Goal: Entertainment & Leisure: Consume media (video, audio)

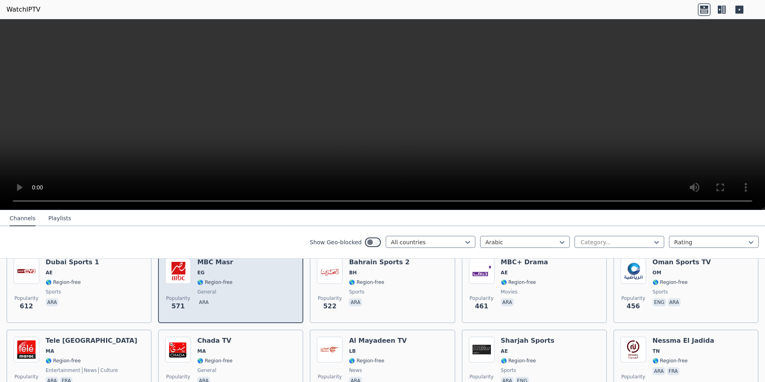
scroll to position [240, 0]
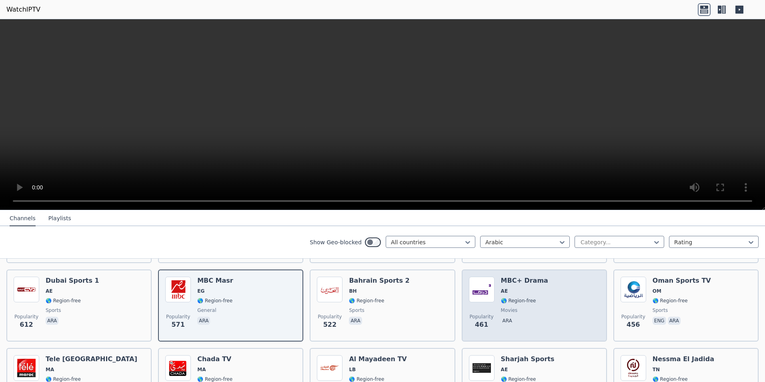
click at [552, 305] on div "Popularity 461 MBC+ Drama AE 🌎 Region-free movies ara" at bounding box center [534, 306] width 131 height 58
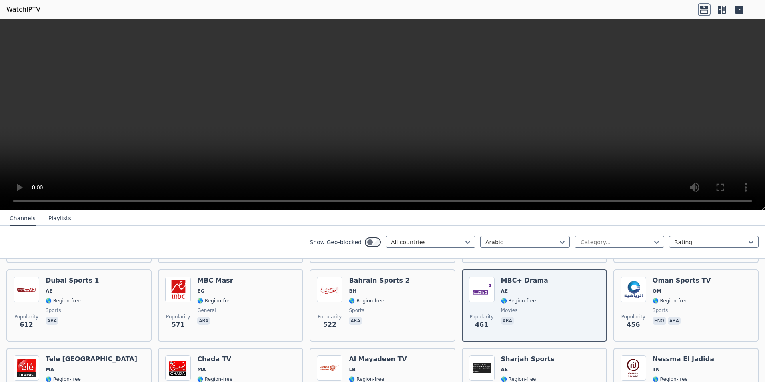
click at [356, 84] on video at bounding box center [382, 114] width 765 height 191
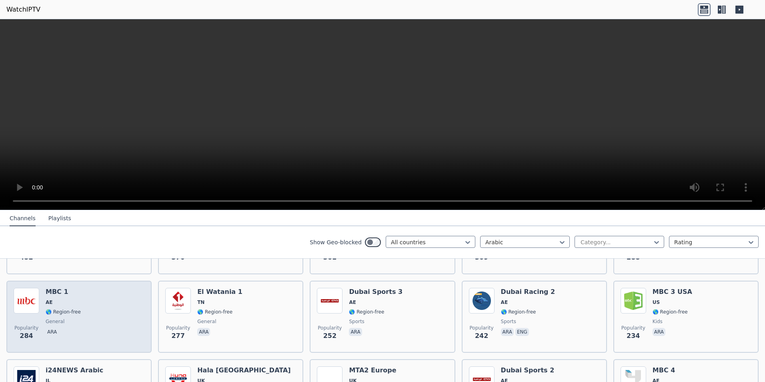
scroll to position [400, 0]
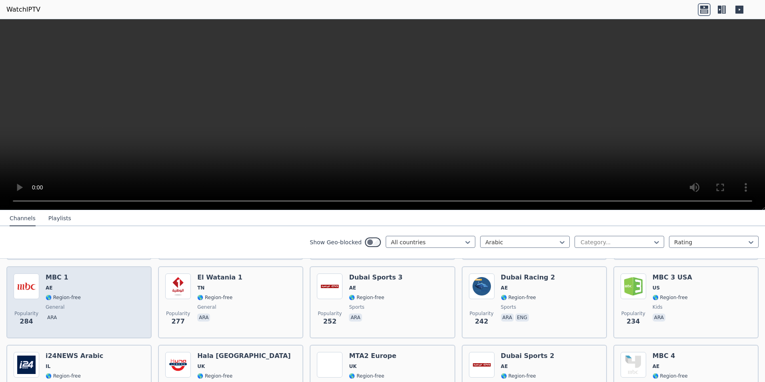
click at [116, 297] on div "Popularity 284 MBC 1 AE 🌎 Region-free general ara" at bounding box center [79, 302] width 131 height 58
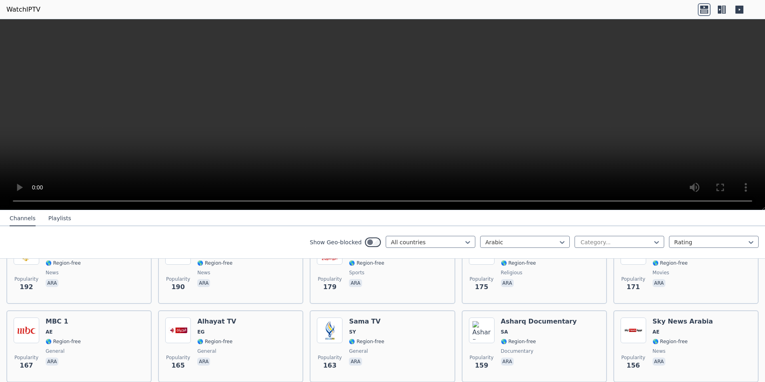
scroll to position [600, 0]
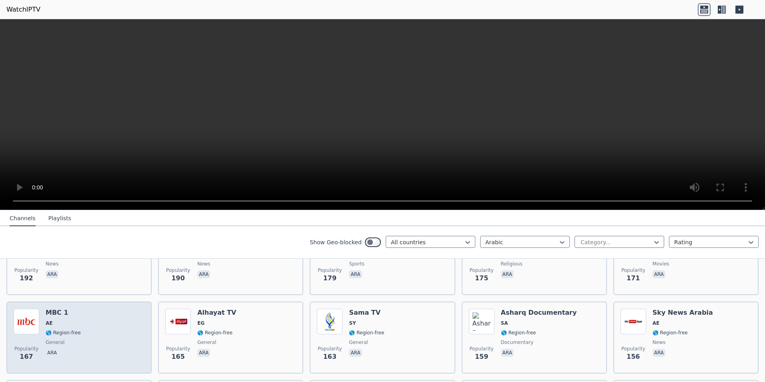
click at [97, 332] on div "Popularity 167 MBC 1 AE 🌎 Region-free general ara" at bounding box center [79, 338] width 131 height 58
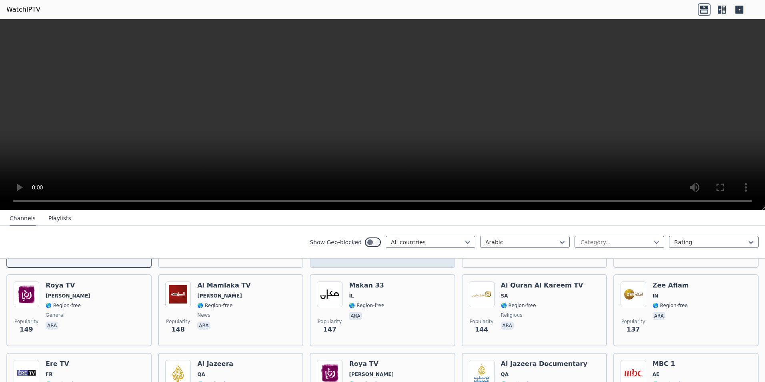
scroll to position [720, 0]
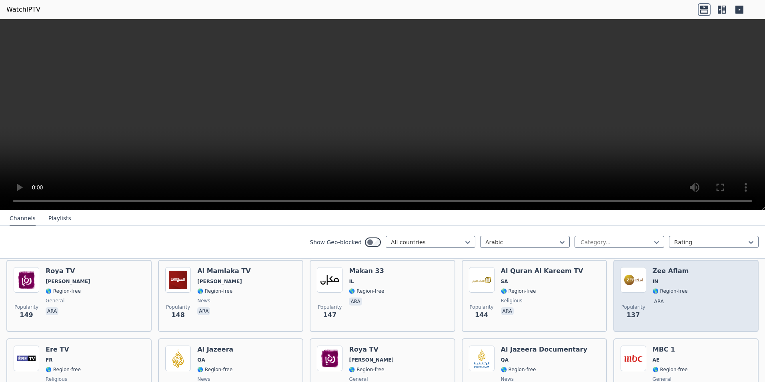
click at [723, 291] on div "Popularity 137 Zee Aflam IN 🌎 Region-free ara" at bounding box center [686, 296] width 131 height 58
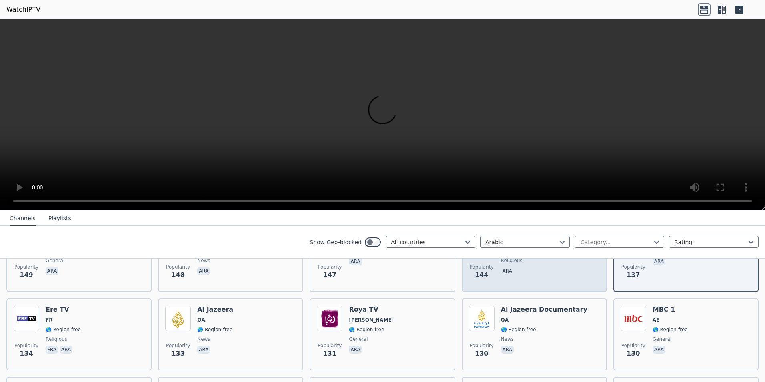
scroll to position [800, 0]
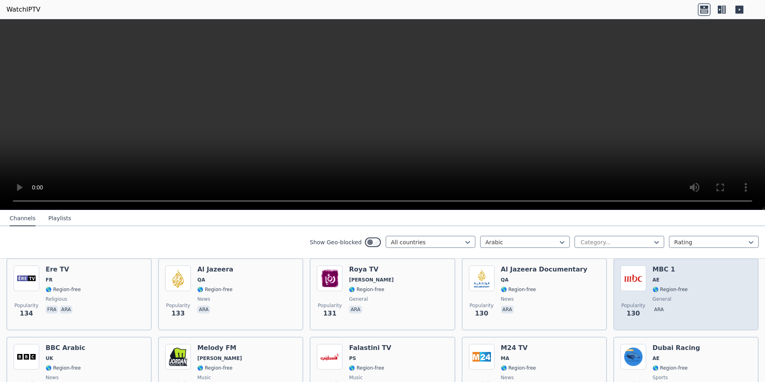
click at [731, 297] on div "Popularity 130 MBC 1 AE 🌎 Region-free general ara" at bounding box center [686, 294] width 131 height 58
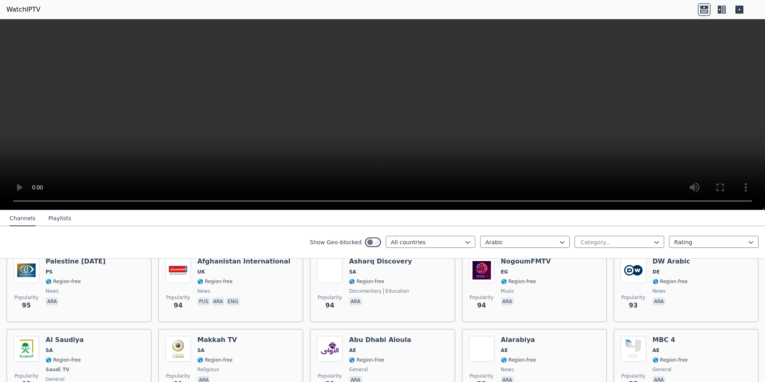
scroll to position [1241, 0]
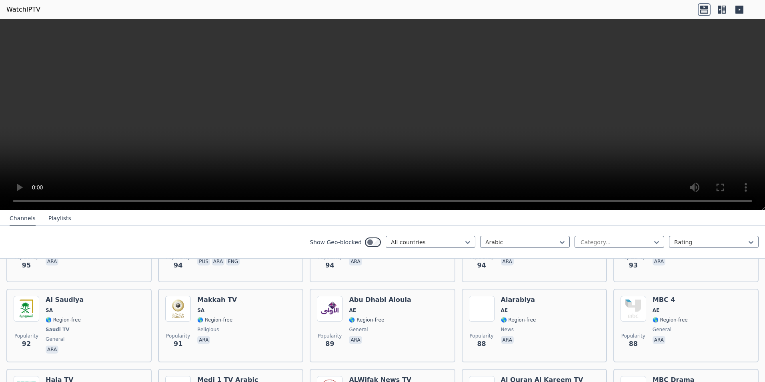
click at [390, 102] on video at bounding box center [382, 114] width 765 height 191
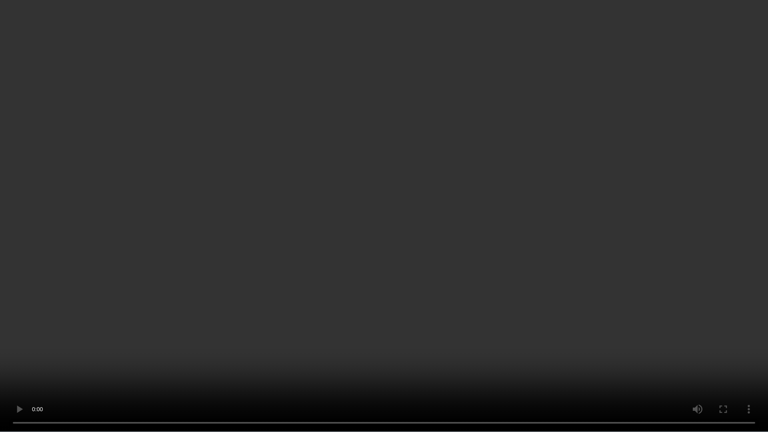
click at [410, 222] on video at bounding box center [384, 216] width 768 height 432
click at [668, 381] on video at bounding box center [384, 216] width 768 height 432
click at [416, 271] on video at bounding box center [384, 216] width 768 height 432
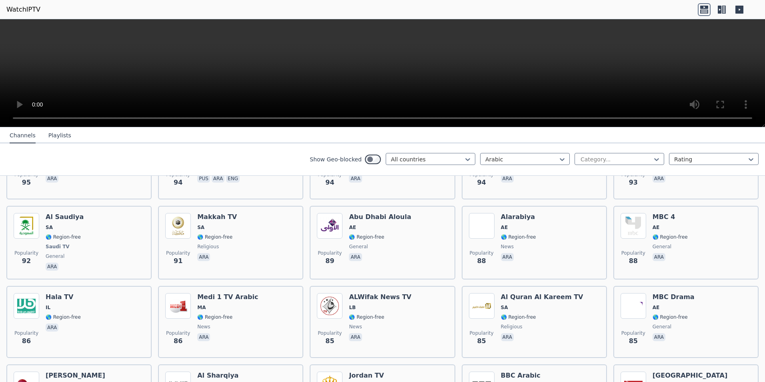
click at [358, 62] on video at bounding box center [382, 73] width 765 height 108
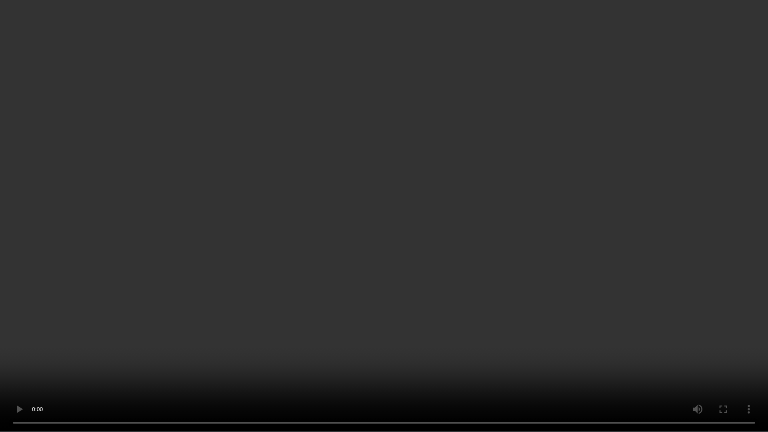
click at [359, 92] on video at bounding box center [384, 216] width 768 height 432
click at [345, 192] on video at bounding box center [384, 216] width 768 height 432
drag, startPoint x: 345, startPoint y: 193, endPoint x: 346, endPoint y: 164, distance: 28.8
click at [346, 193] on video at bounding box center [384, 216] width 768 height 432
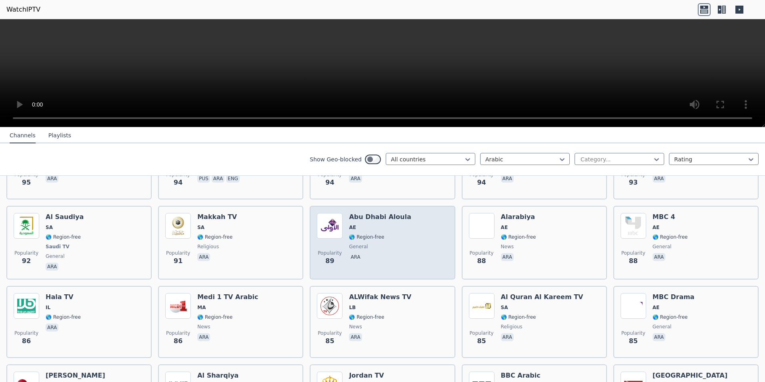
click at [358, 234] on span "🌎 Region-free" at bounding box center [366, 237] width 35 height 6
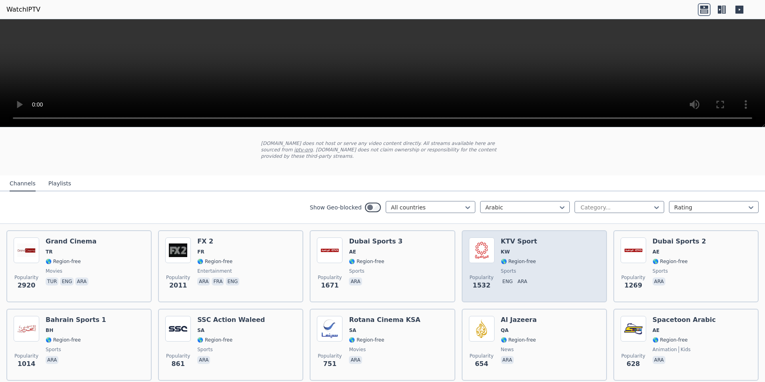
scroll to position [40, 0]
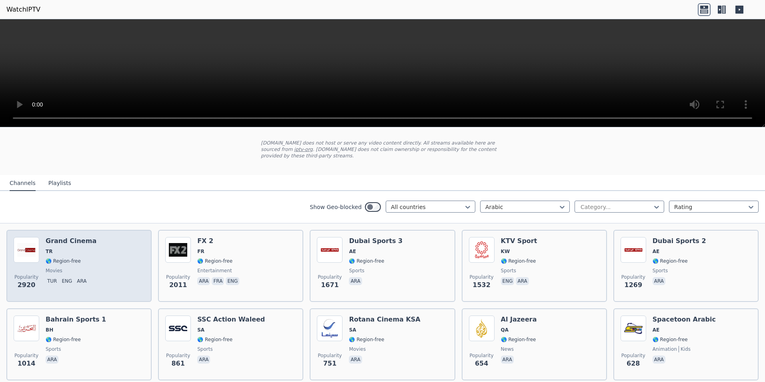
click at [61, 258] on span "🌎 Region-free" at bounding box center [63, 261] width 35 height 6
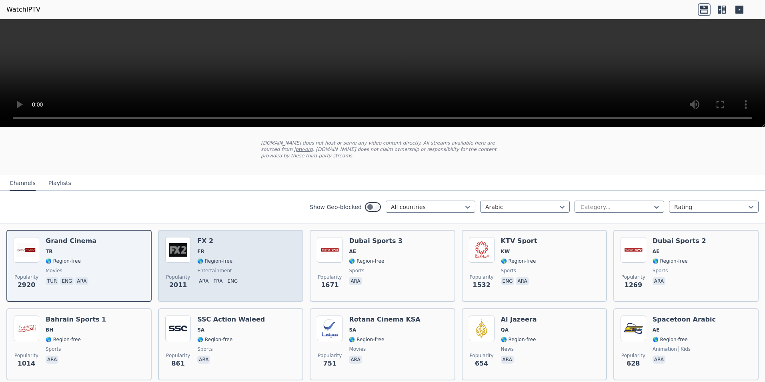
click at [229, 258] on span "🌎 Region-free" at bounding box center [219, 261] width 44 height 6
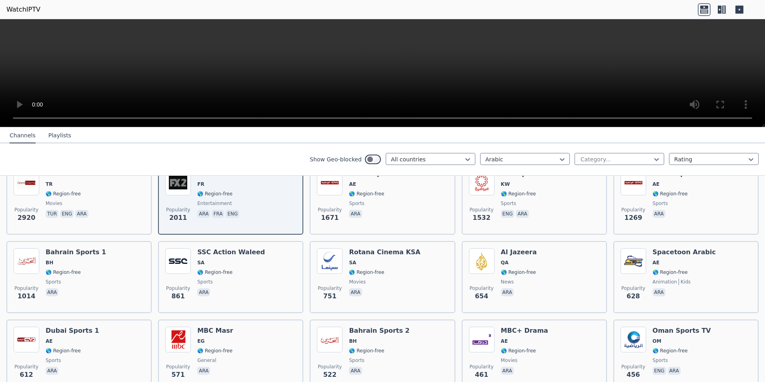
scroll to position [120, 0]
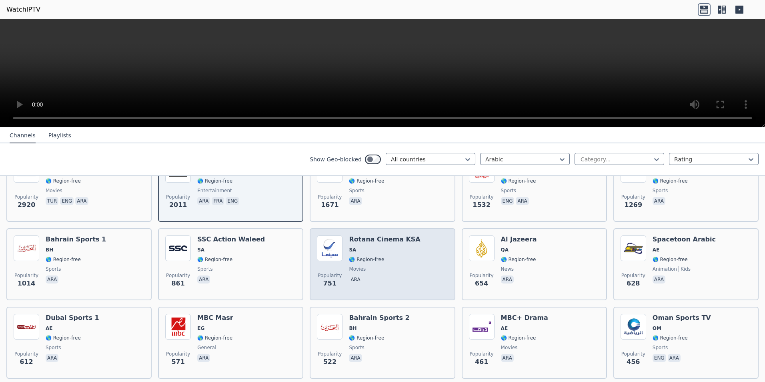
click at [362, 256] on span "🌎 Region-free" at bounding box center [366, 259] width 35 height 6
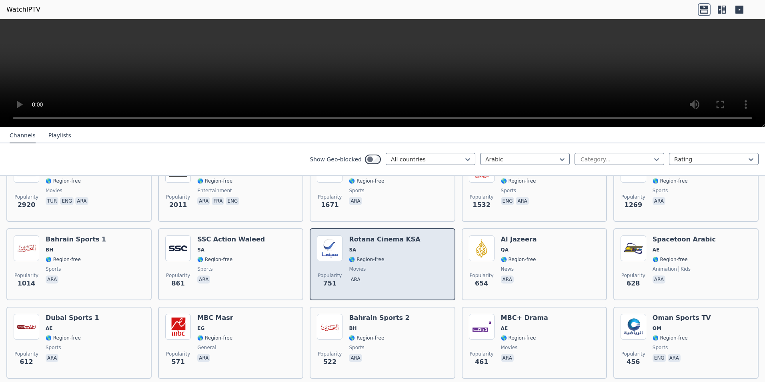
click at [357, 256] on span "🌎 Region-free" at bounding box center [366, 259] width 35 height 6
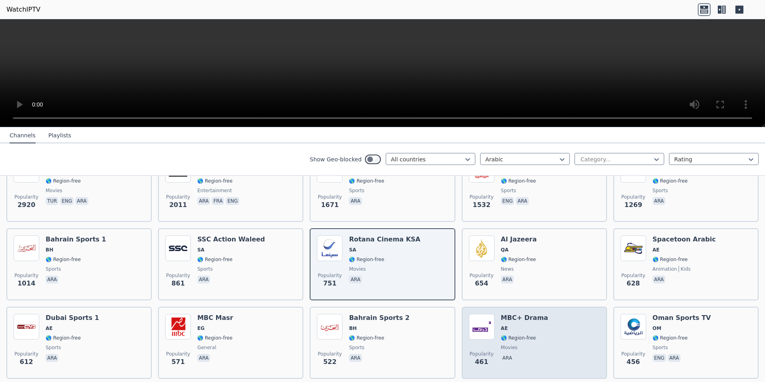
click at [523, 335] on span "🌎 Region-free" at bounding box center [518, 338] width 35 height 6
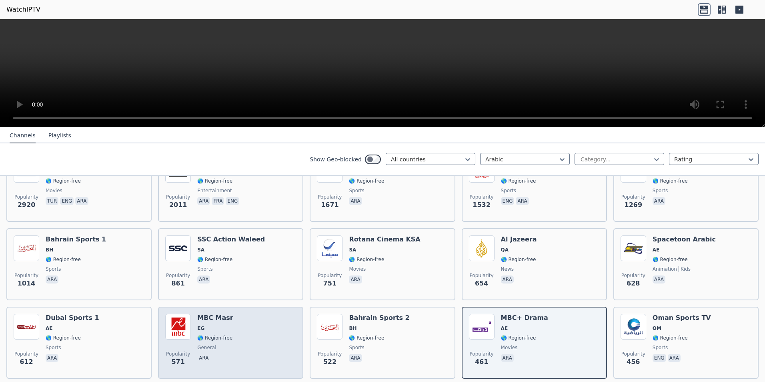
click at [212, 335] on span "🌎 Region-free" at bounding box center [214, 338] width 35 height 6
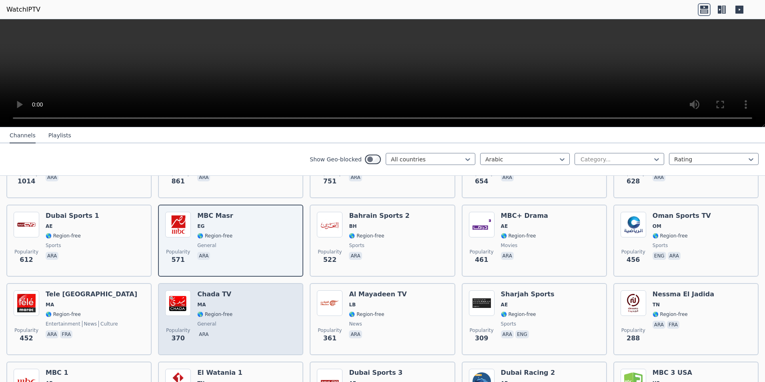
scroll to position [280, 0]
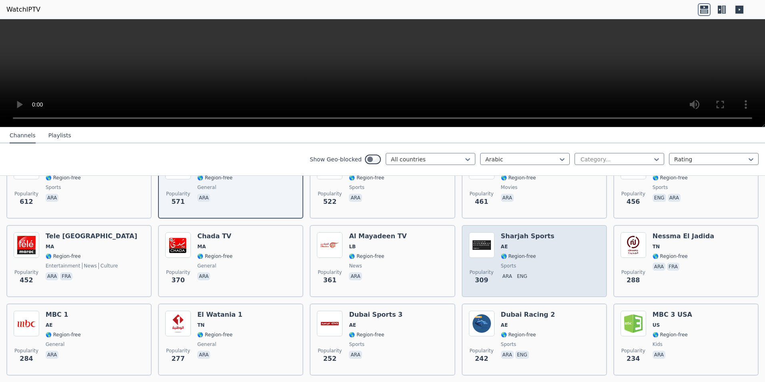
click at [523, 263] on span "sports" at bounding box center [528, 266] width 54 height 6
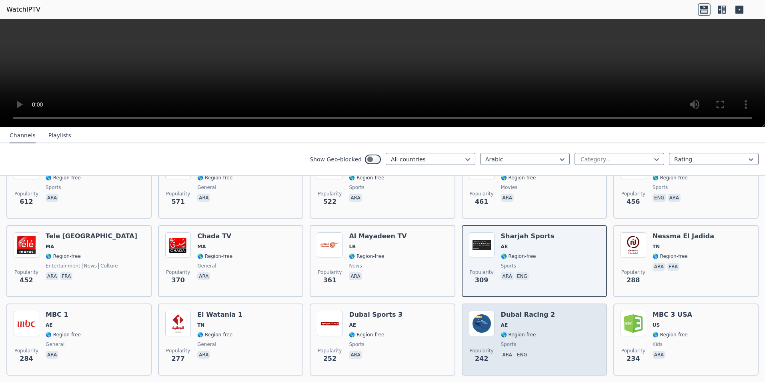
click at [502, 331] on span "🌎 Region-free" at bounding box center [518, 334] width 35 height 6
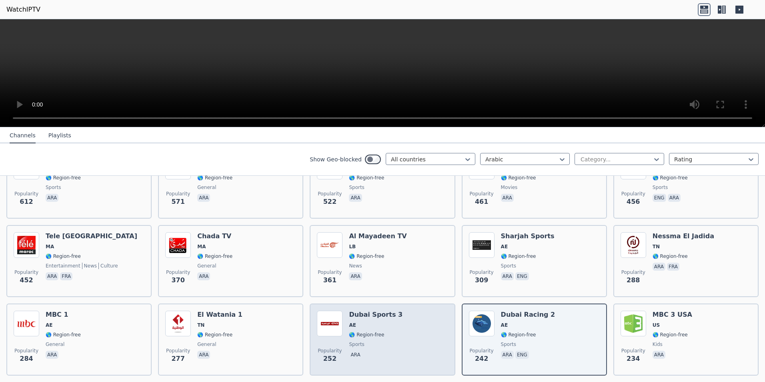
click at [385, 331] on span "🌎 Region-free" at bounding box center [376, 334] width 54 height 6
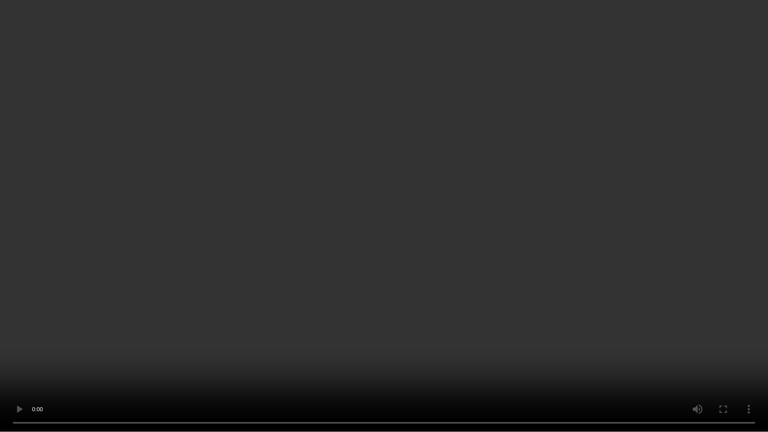
click at [486, 245] on video at bounding box center [384, 216] width 768 height 432
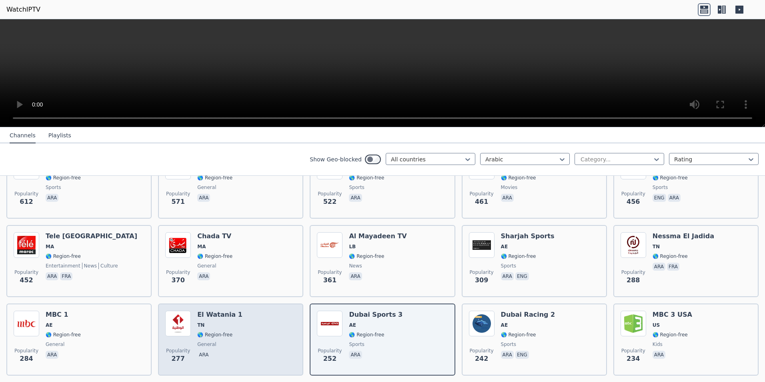
click at [229, 331] on span "🌎 Region-free" at bounding box center [219, 334] width 45 height 6
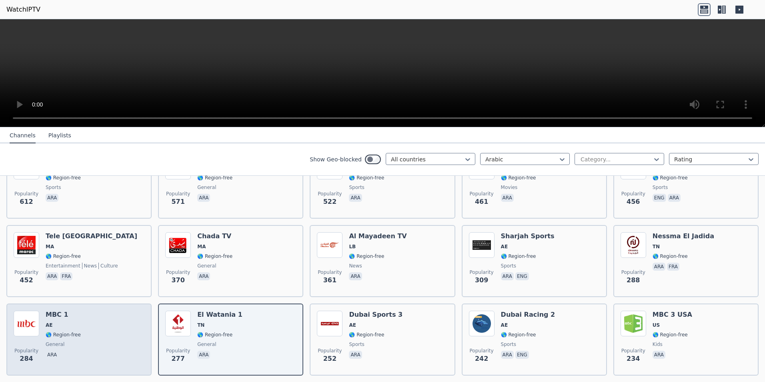
click at [71, 331] on span "🌎 Region-free" at bounding box center [63, 334] width 35 height 6
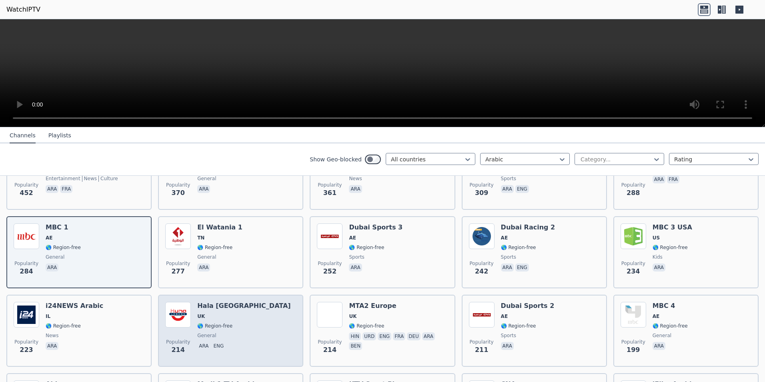
scroll to position [400, 0]
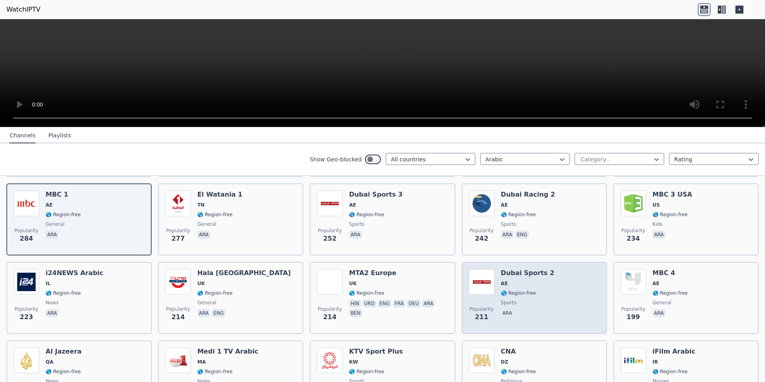
click at [523, 290] on span "🌎 Region-free" at bounding box center [518, 293] width 35 height 6
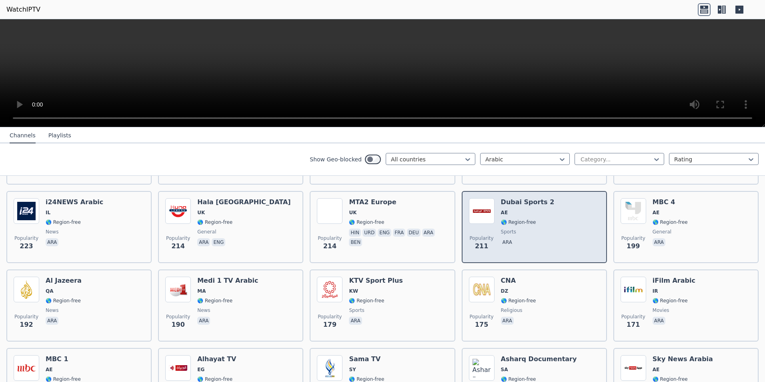
scroll to position [480, 0]
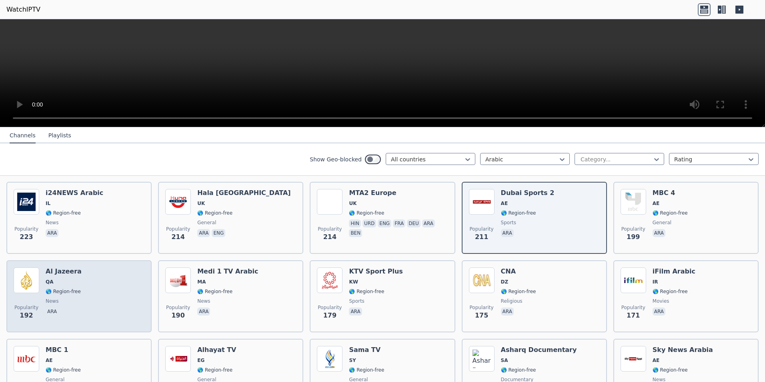
click at [111, 301] on div "Popularity 192 Al Jazeera QA 🌎 Region-free news ara" at bounding box center [79, 296] width 131 height 58
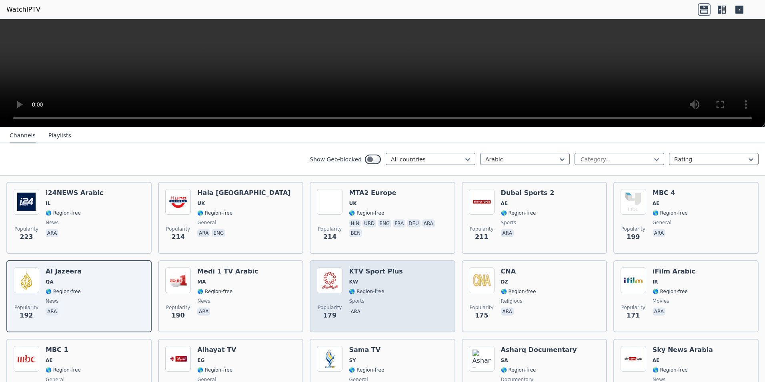
click at [373, 298] on span "sports" at bounding box center [376, 301] width 54 height 6
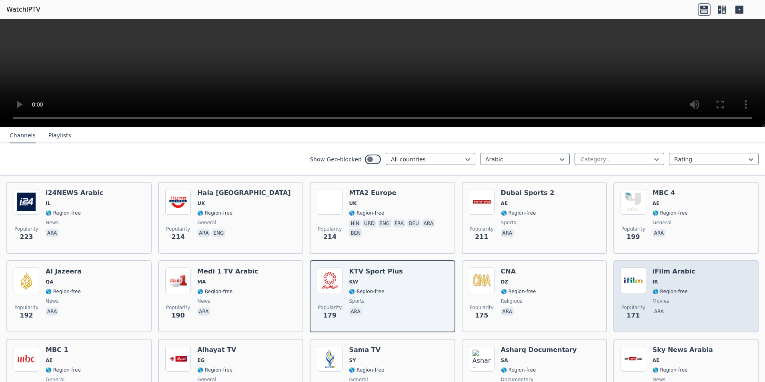
click at [688, 289] on div "Popularity 171 iFilm Arabic IR 🌎 Region-free movies ara" at bounding box center [686, 296] width 131 height 58
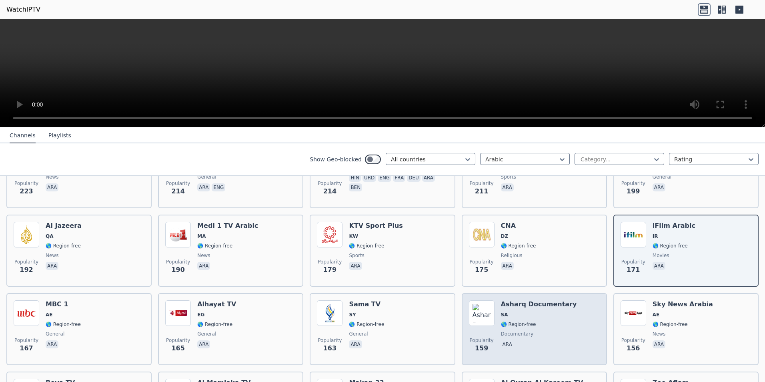
scroll to position [560, 0]
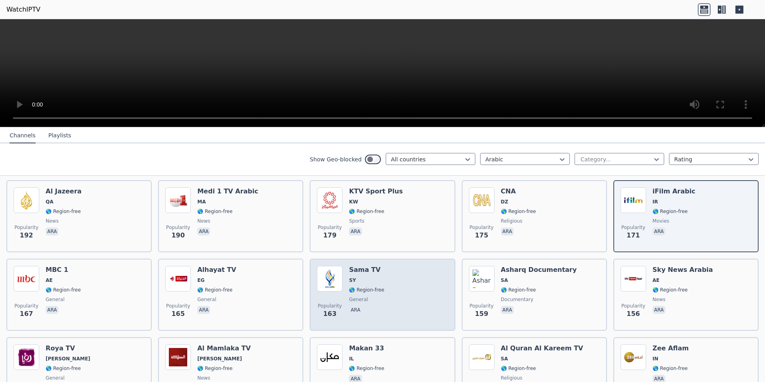
click at [386, 298] on div "Popularity 163 Sama TV SY 🌎 Region-free general ara" at bounding box center [382, 295] width 131 height 58
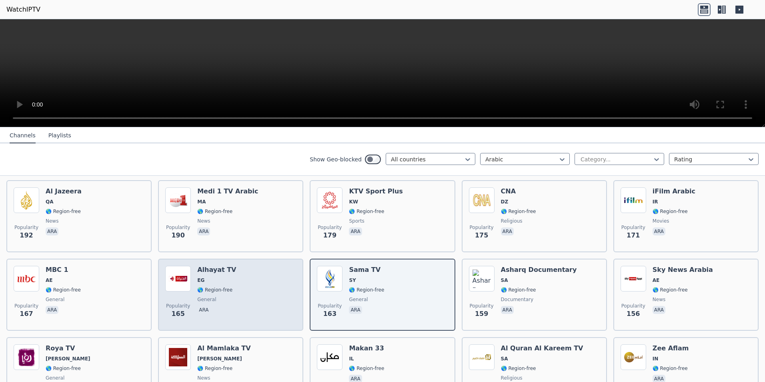
click at [249, 297] on div "Popularity 165 Alhayat TV EG 🌎 Region-free general [PERSON_NAME]" at bounding box center [230, 295] width 131 height 58
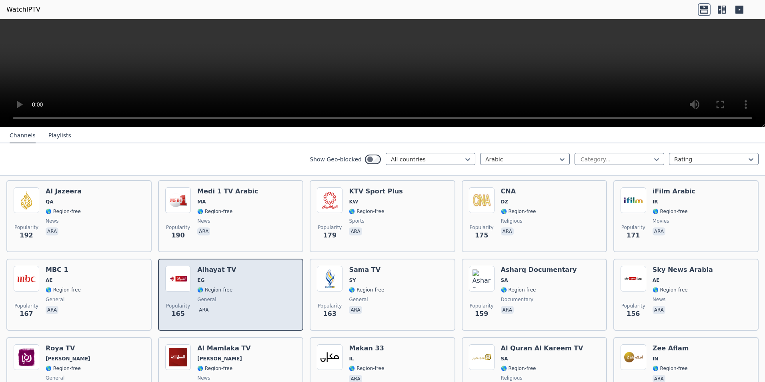
click at [249, 297] on div "Popularity 165 Alhayat TV EG 🌎 Region-free general [PERSON_NAME]" at bounding box center [230, 295] width 131 height 58
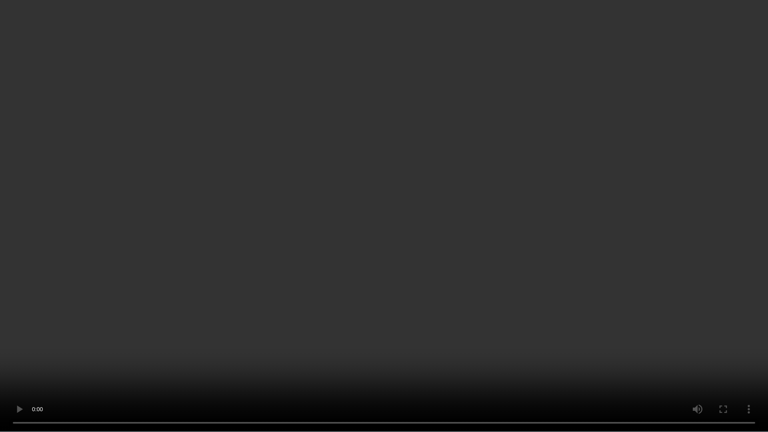
click at [439, 266] on video at bounding box center [384, 216] width 768 height 432
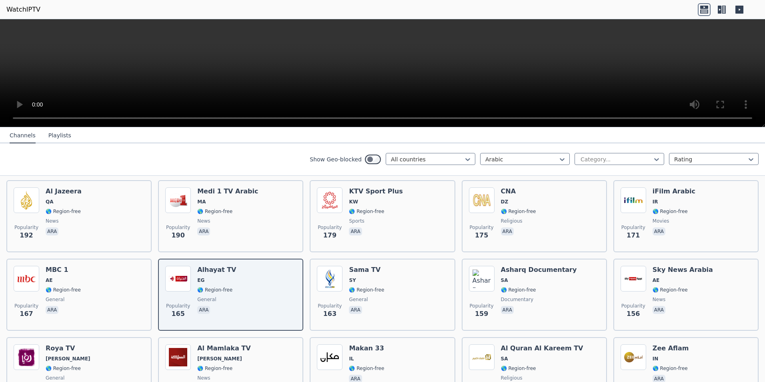
click at [540, 78] on video at bounding box center [382, 73] width 765 height 108
click at [539, 78] on video at bounding box center [382, 73] width 765 height 108
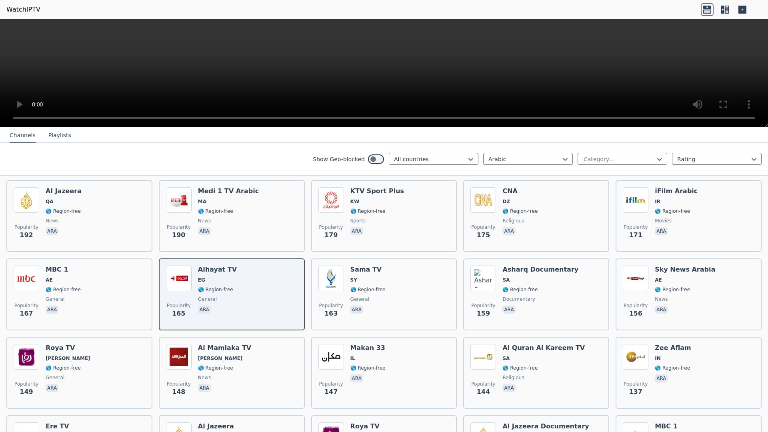
click at [541, 107] on video at bounding box center [384, 73] width 768 height 108
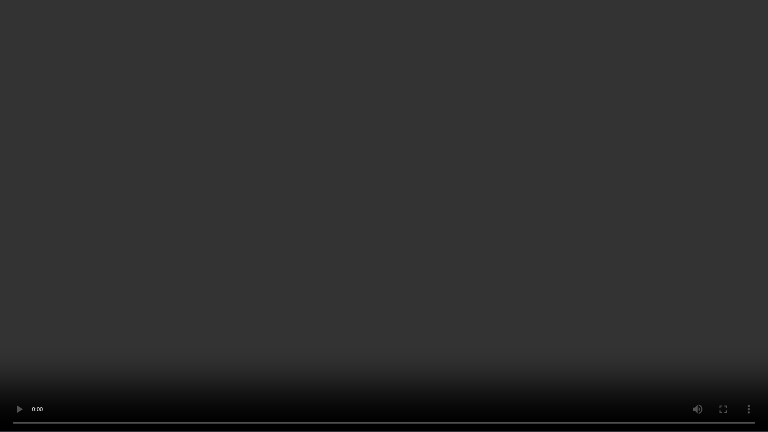
click at [358, 183] on video at bounding box center [384, 216] width 768 height 432
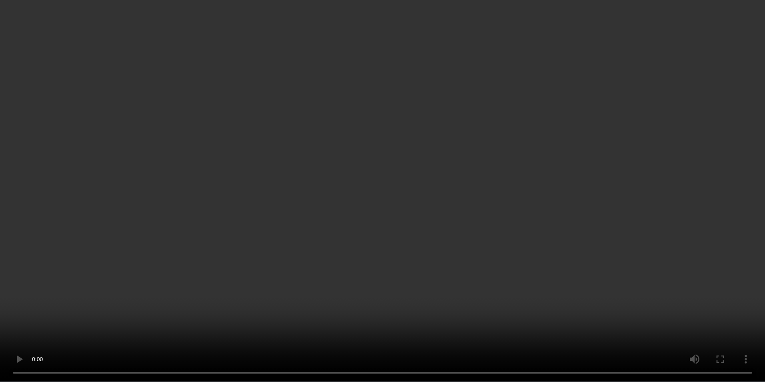
scroll to position [640, 0]
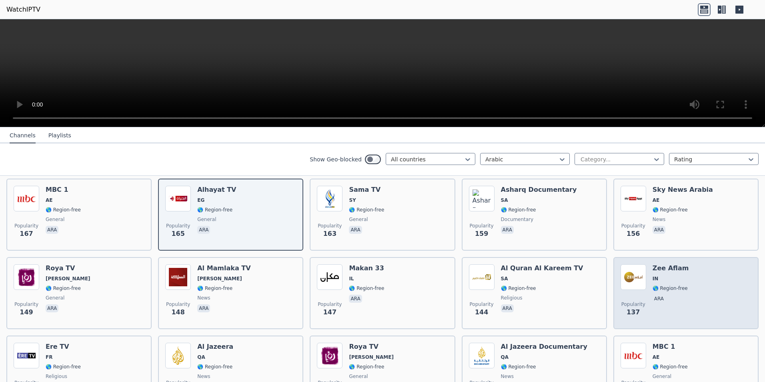
click at [682, 289] on div "Popularity 137 Zee Aflam IN 🌎 Region-free ara" at bounding box center [686, 293] width 131 height 58
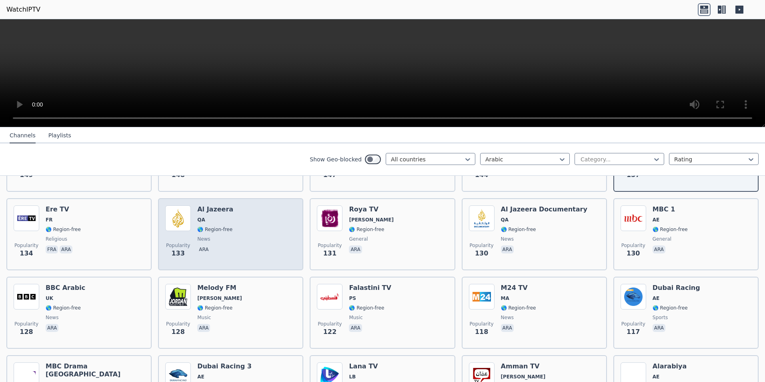
scroll to position [800, 0]
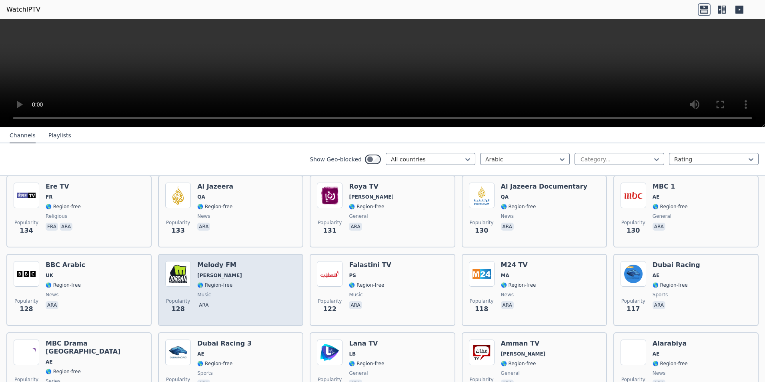
click at [250, 291] on div "Popularity 128 Melody FM JO 🌎 Region-free music ara" at bounding box center [230, 290] width 131 height 58
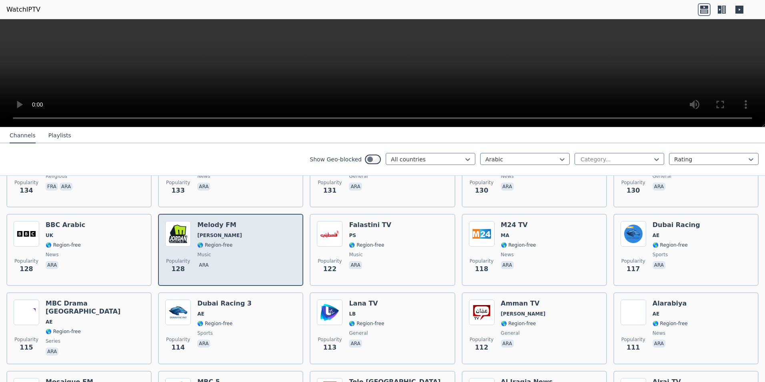
scroll to position [881, 0]
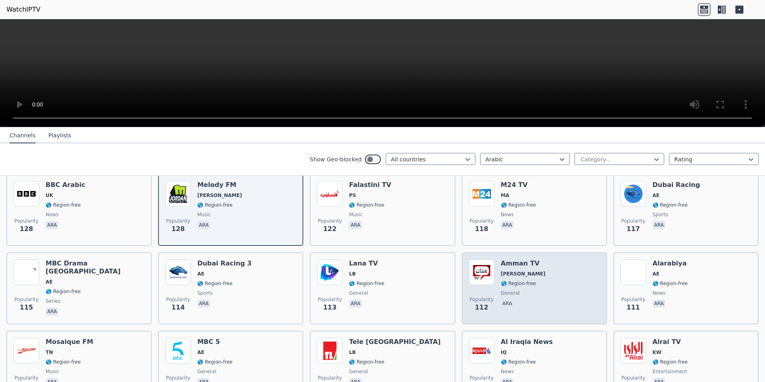
click at [556, 281] on div "Popularity 112 Amman TV JO 🌎 Region-free general ara" at bounding box center [534, 288] width 131 height 58
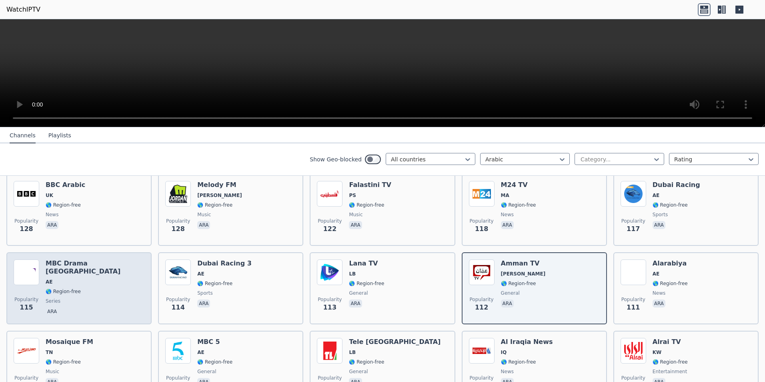
click at [87, 288] on span "🌎 Region-free" at bounding box center [95, 291] width 99 height 6
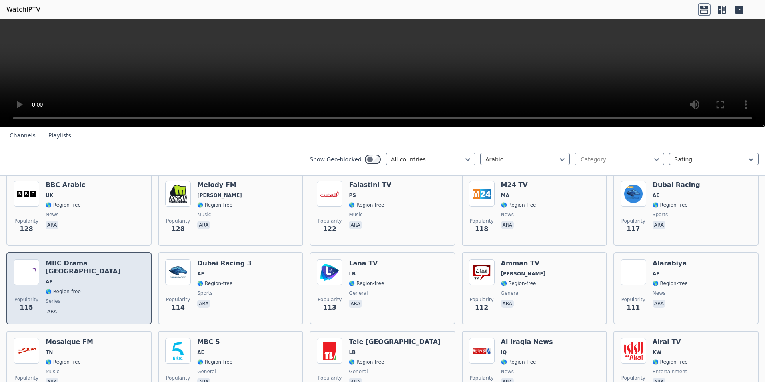
click at [87, 288] on span "🌎 Region-free" at bounding box center [95, 291] width 99 height 6
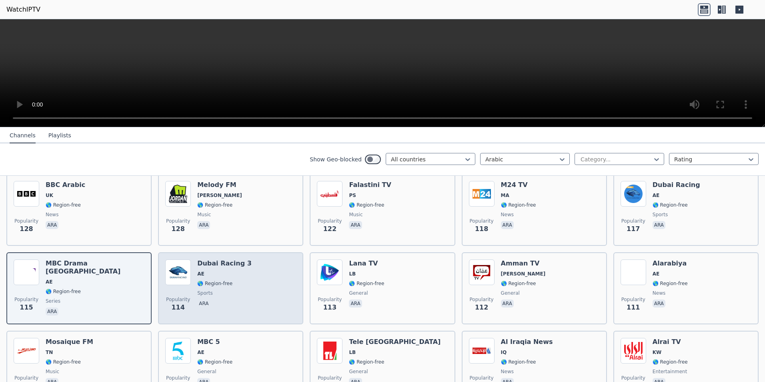
click at [246, 284] on div "Popularity 114 Dubai Racing 3 AE 🌎 Region-free sports ara" at bounding box center [230, 288] width 131 height 58
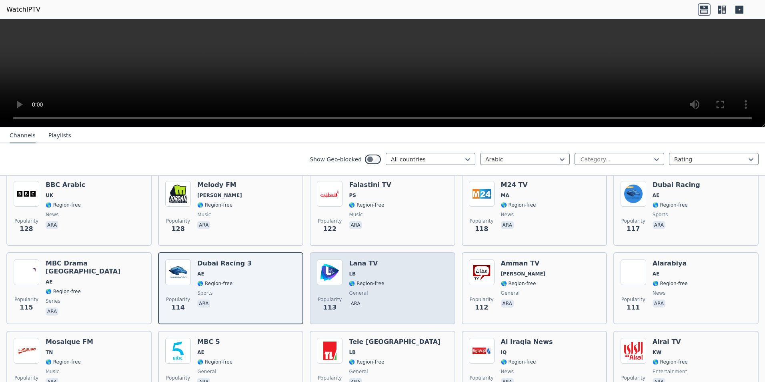
click at [399, 281] on div "Popularity 113 [PERSON_NAME] TV LB 🌎 Region-free general ara" at bounding box center [382, 288] width 131 height 58
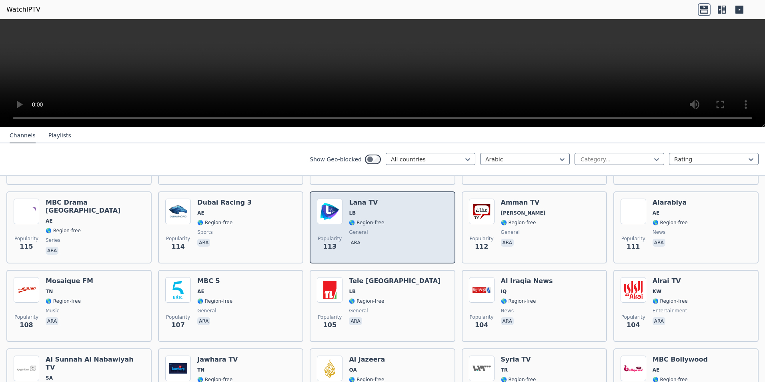
scroll to position [961, 0]
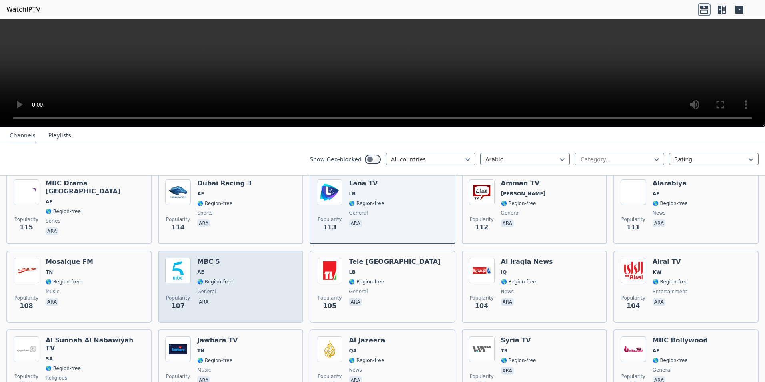
click at [269, 289] on div "Popularity 107 MBC 5 AE 🌎 Region-free general [PERSON_NAME]" at bounding box center [230, 287] width 131 height 58
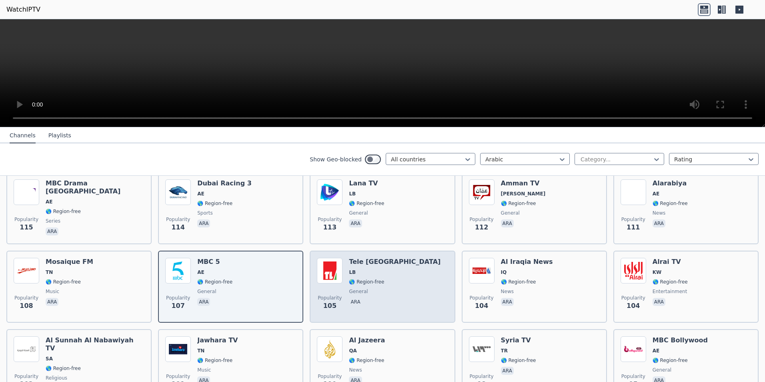
click at [398, 285] on div "Popularity 105 Tele [GEOGRAPHIC_DATA] LB 🌎 Region-free general ara" at bounding box center [382, 287] width 131 height 58
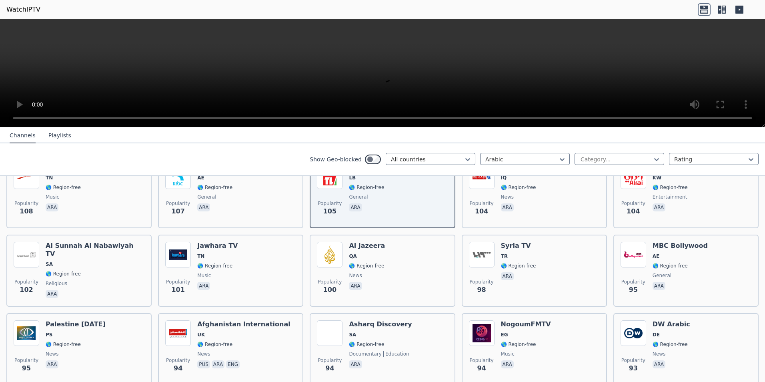
scroll to position [1041, 0]
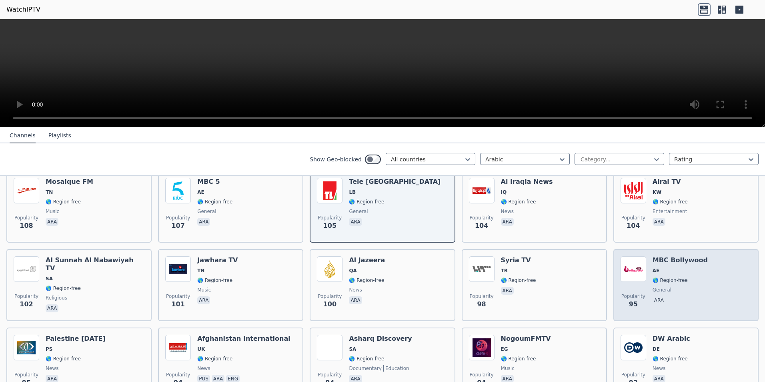
click at [711, 285] on div "Popularity 95 MBC Bollywood AE 🌎 Region-free general [PERSON_NAME]" at bounding box center [686, 285] width 131 height 58
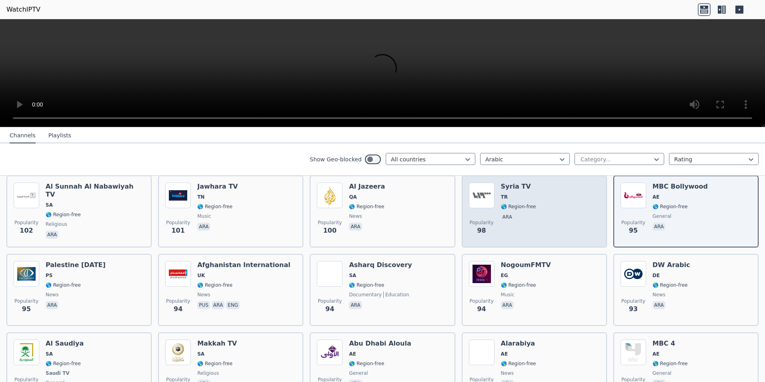
scroll to position [1121, 0]
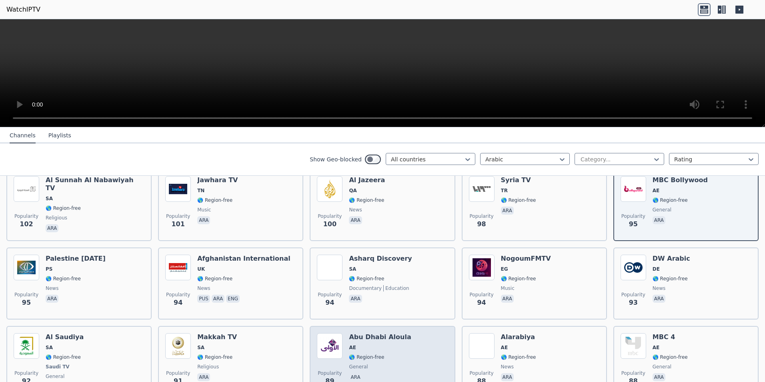
click at [418, 354] on div "Popularity 89 [GEOGRAPHIC_DATA] Aloula AE 🌎 Region-free general [PERSON_NAME]" at bounding box center [382, 362] width 131 height 59
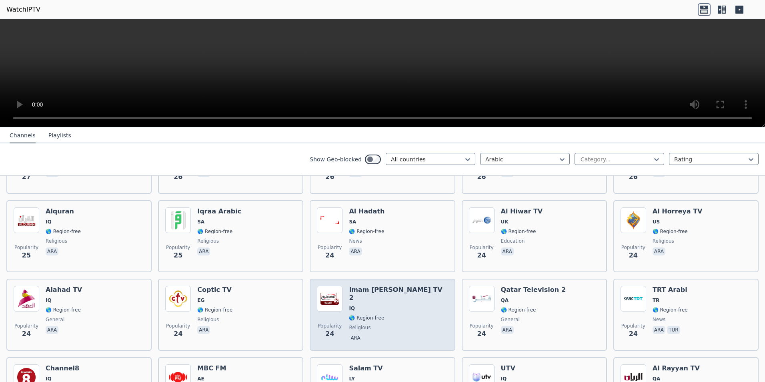
scroll to position [3002, 0]
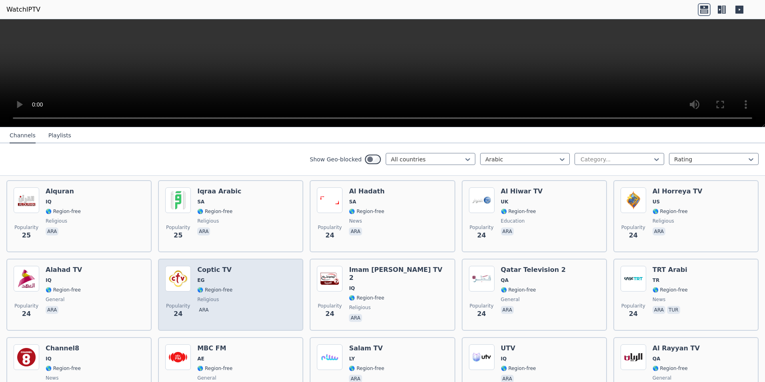
click at [263, 289] on div "Popularity 24 Coptic TV EG 🌎 Region-free religious ara" at bounding box center [230, 295] width 131 height 58
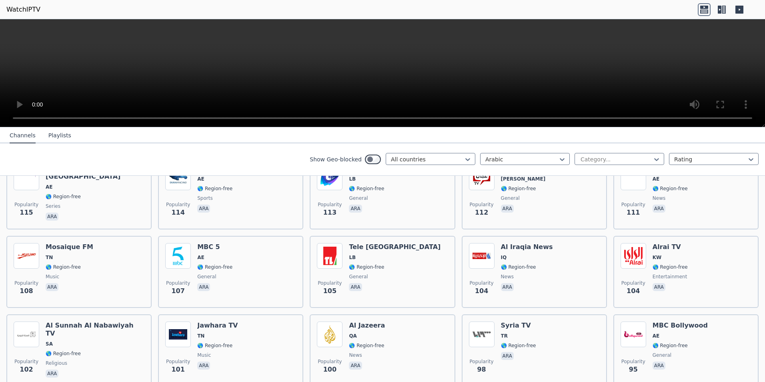
scroll to position [0, 0]
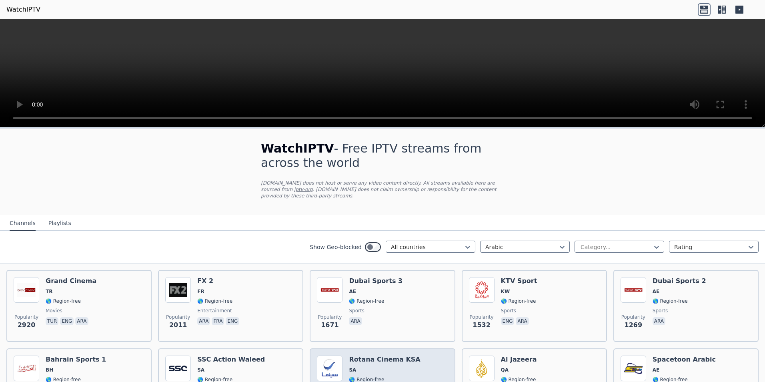
click at [375, 358] on div "Rotana Cinema KSA SA 🌎 Region-free movies ara" at bounding box center [384, 384] width 71 height 58
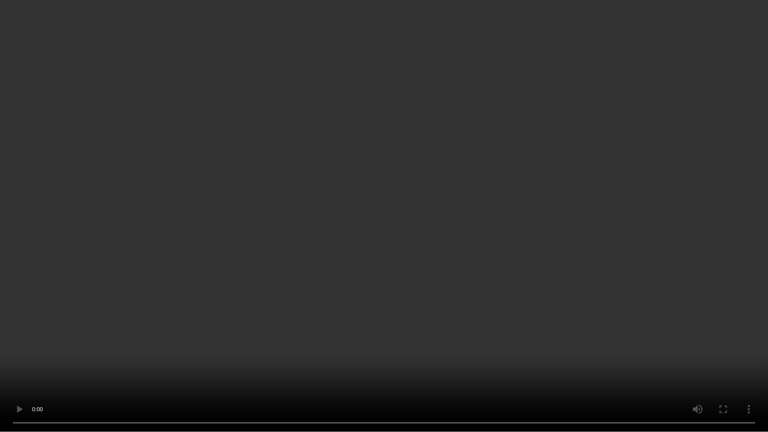
click at [618, 264] on video at bounding box center [384, 216] width 768 height 432
click at [413, 229] on video at bounding box center [384, 216] width 768 height 432
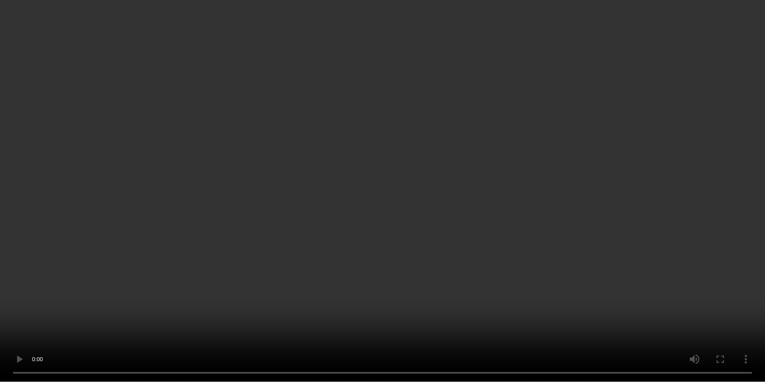
scroll to position [200, 0]
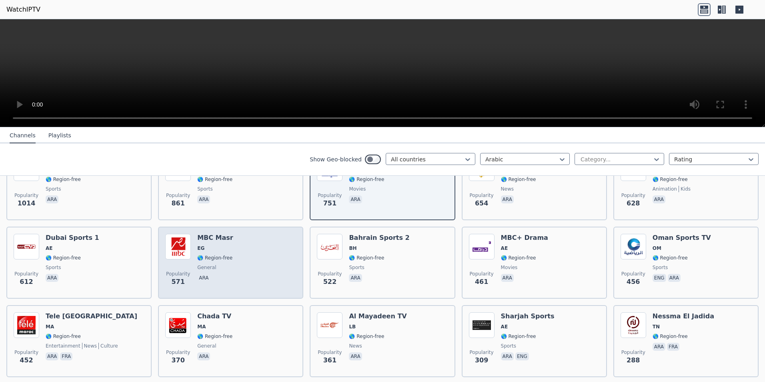
click at [258, 250] on div "Popularity 571 MBC Masr EG 🌎 Region-free general ara" at bounding box center [230, 263] width 131 height 58
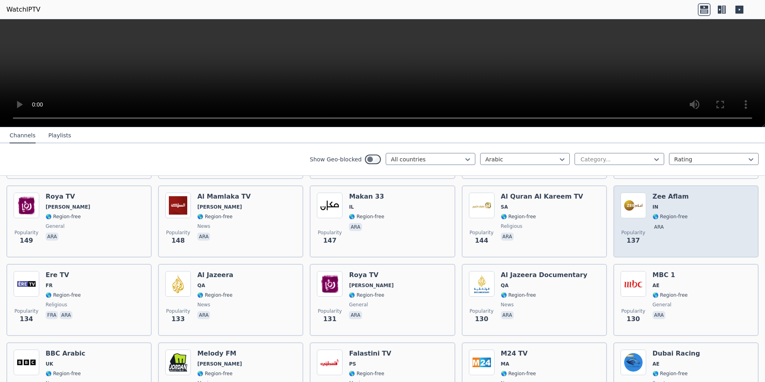
scroll to position [720, 0]
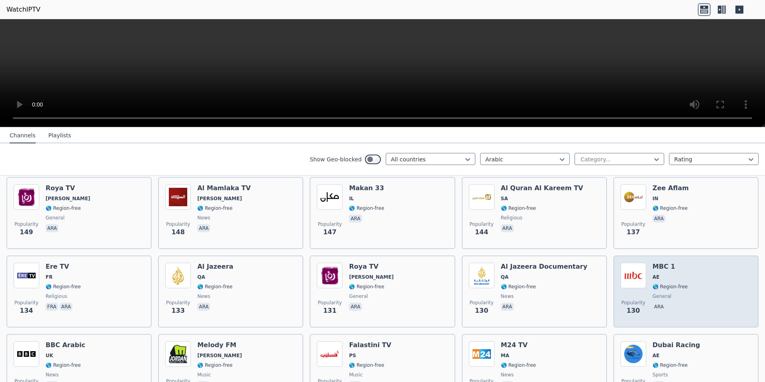
click at [682, 274] on div "Popularity 130 MBC 1 AE 🌎 Region-free general ara" at bounding box center [686, 292] width 131 height 58
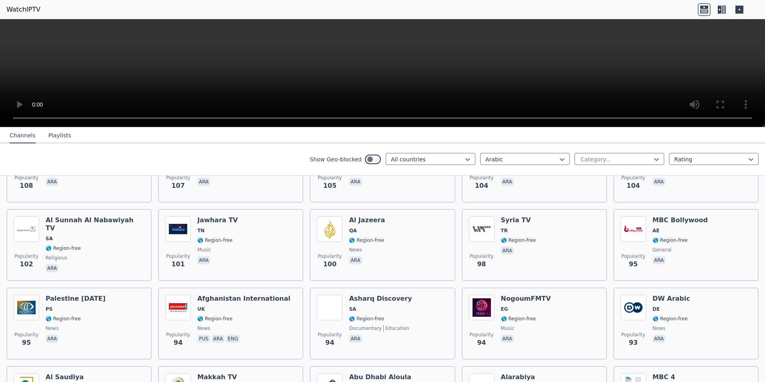
scroll to position [1121, 0]
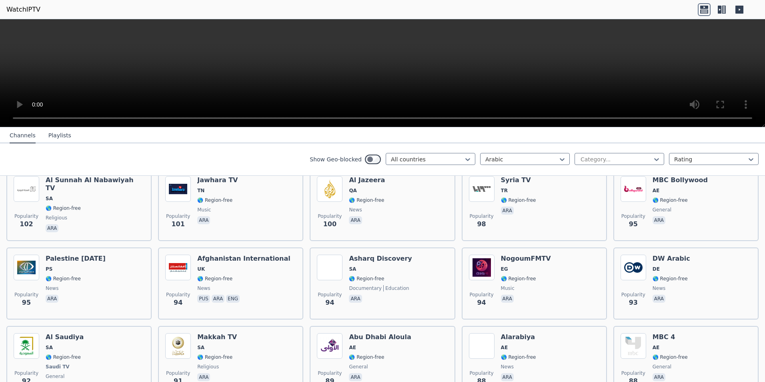
click at [433, 66] on video at bounding box center [382, 73] width 765 height 108
